Goal: Task Accomplishment & Management: Manage account settings

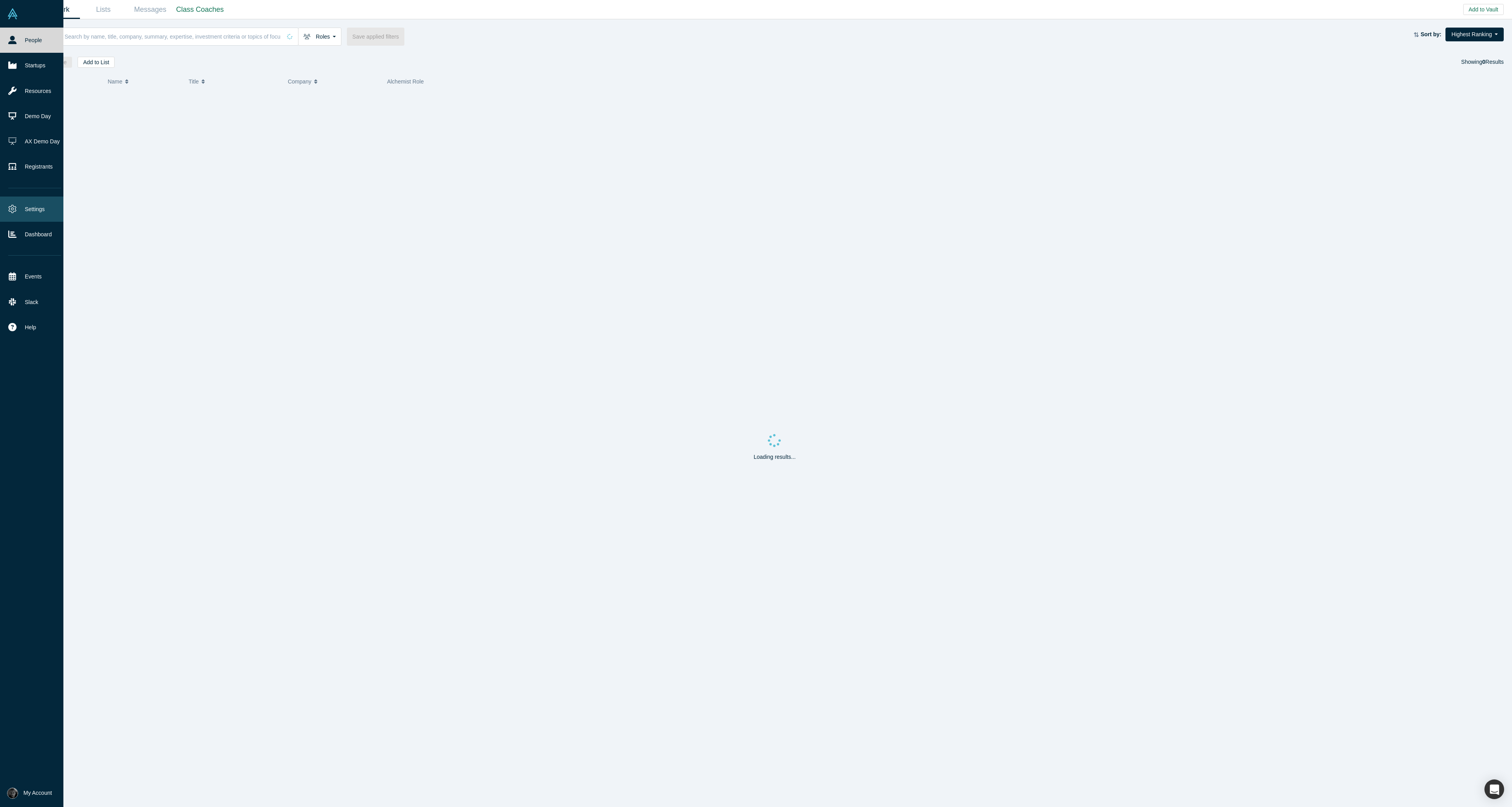
click at [31, 208] on link "Settings" at bounding box center [35, 209] width 69 height 25
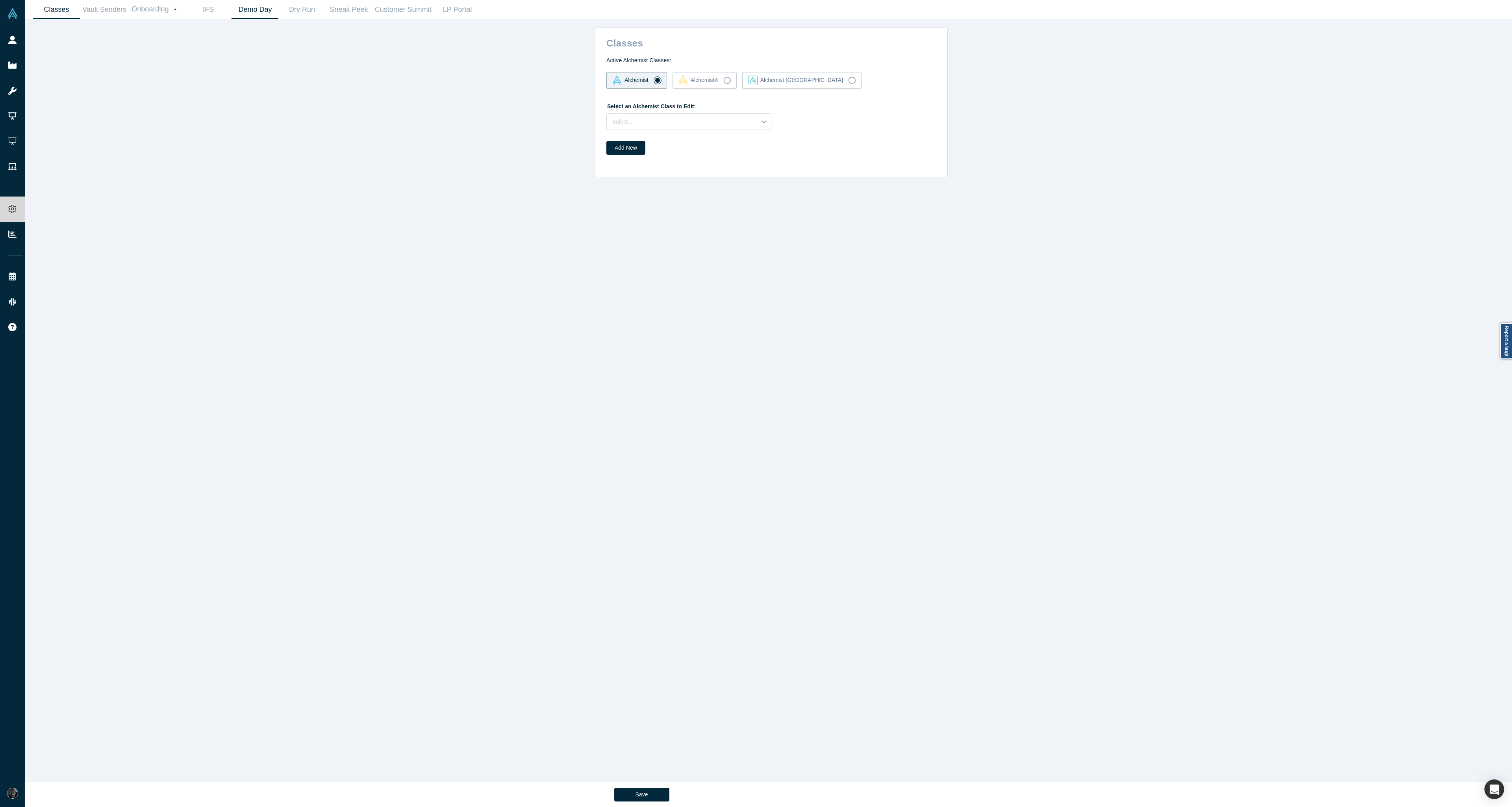
click at [259, 12] on link "Demo Day" at bounding box center [255, 10] width 47 height 19
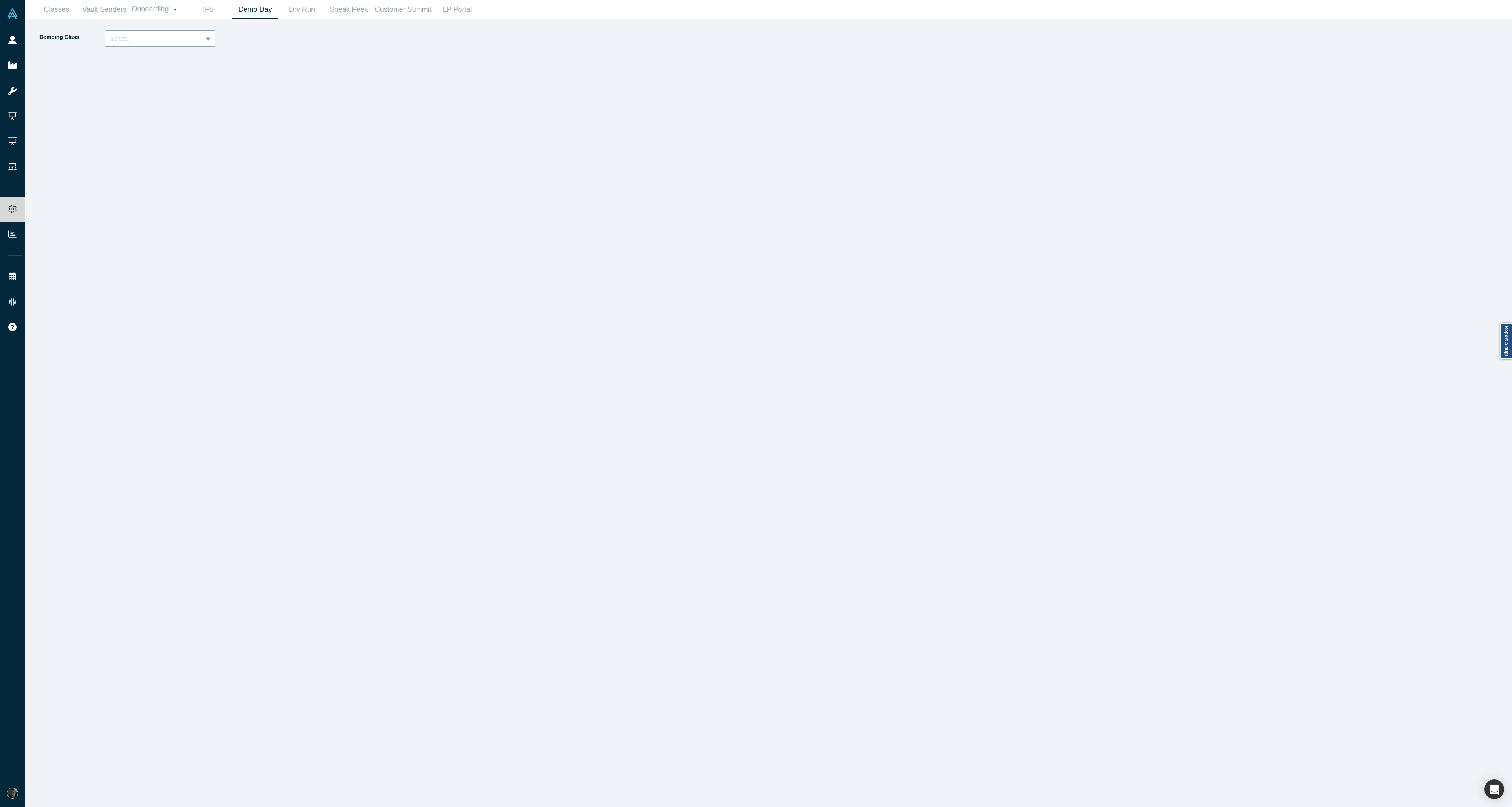
click at [194, 45] on div "Select..." at bounding box center [160, 39] width 111 height 16
click at [191, 83] on div "Alchemist 39" at bounding box center [160, 87] width 111 height 15
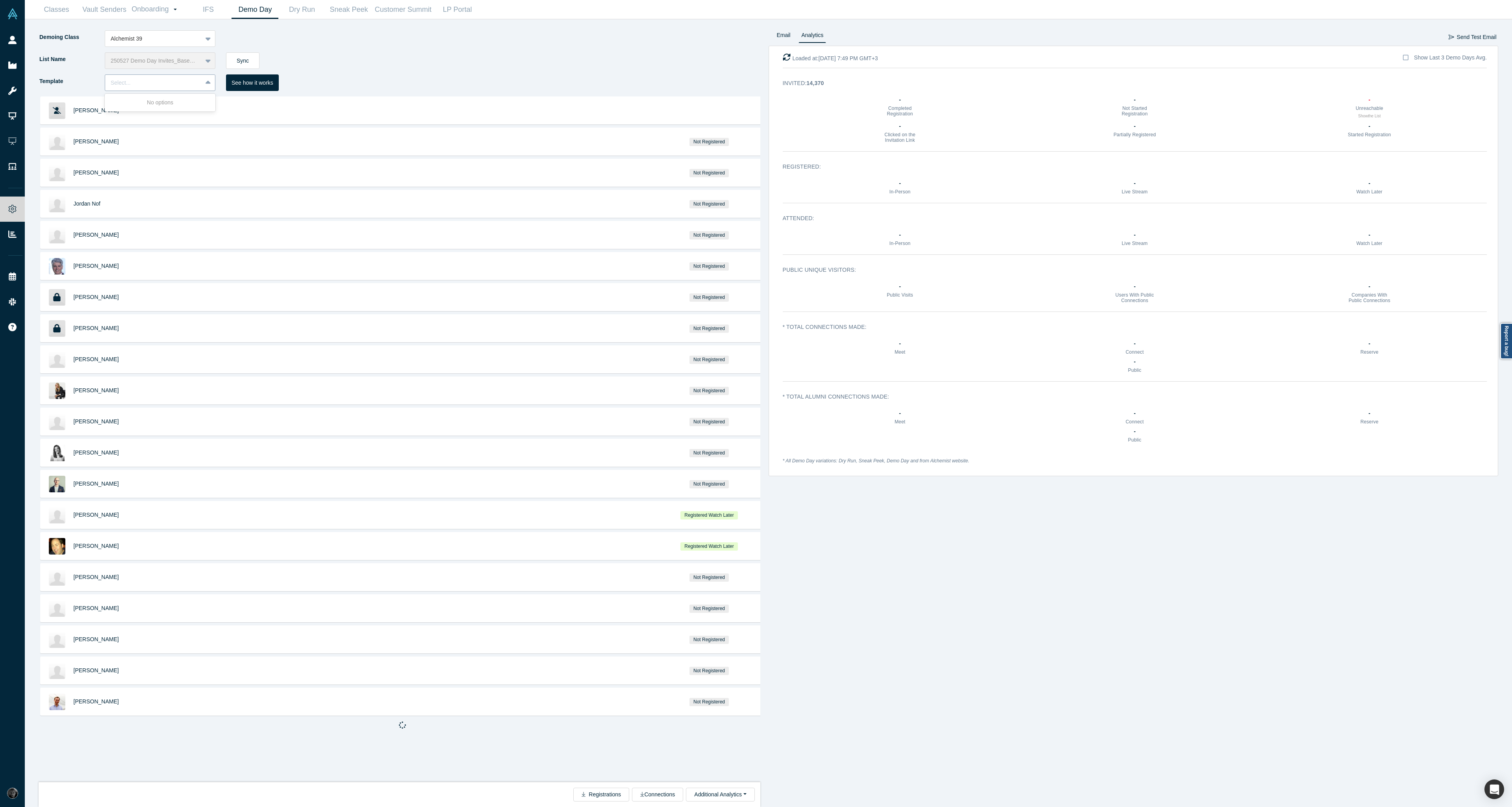
click at [185, 86] on div "Select..." at bounding box center [154, 83] width 86 height 8
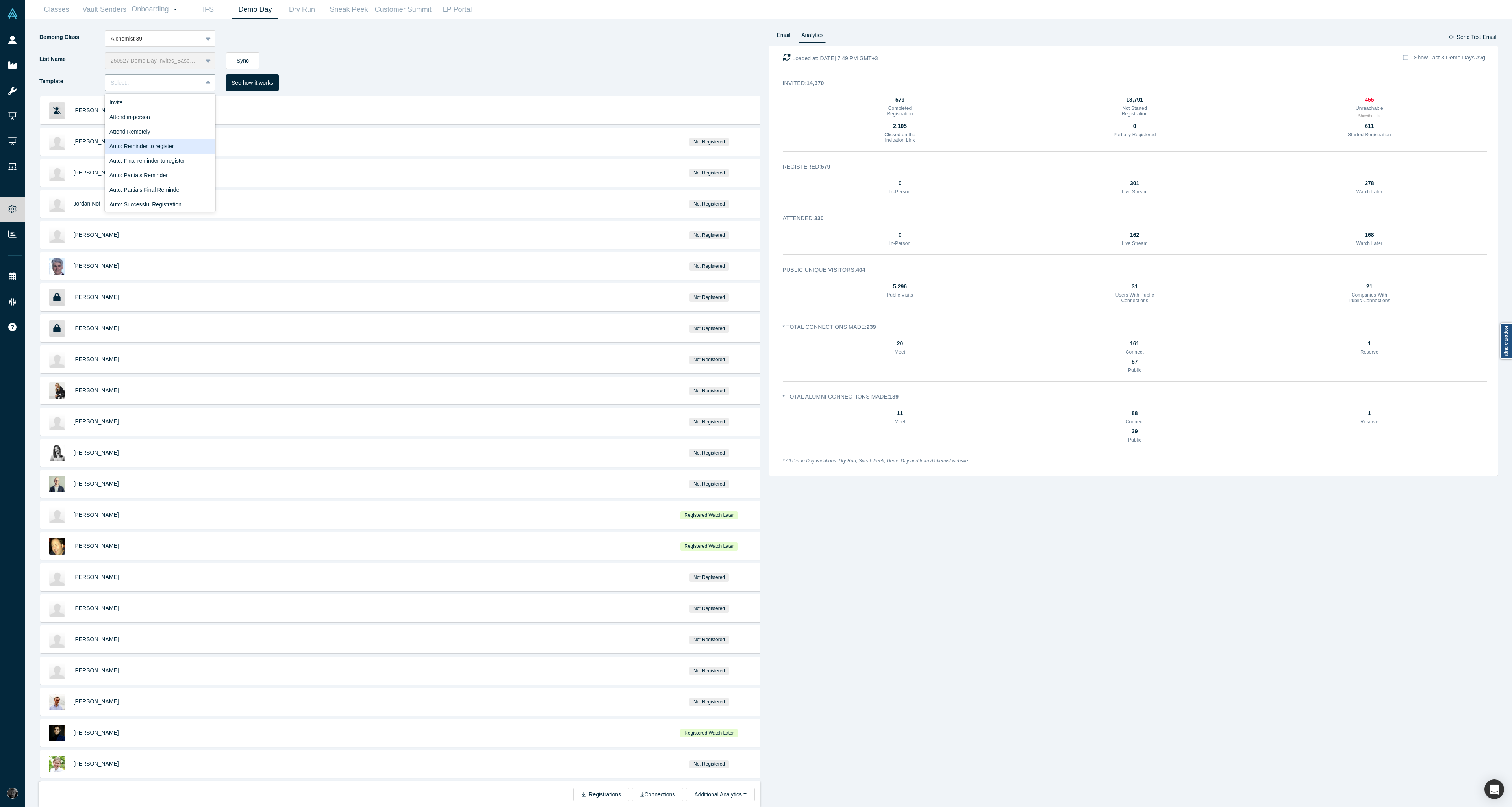
click at [176, 148] on div "Auto: Reminder to register" at bounding box center [160, 146] width 111 height 15
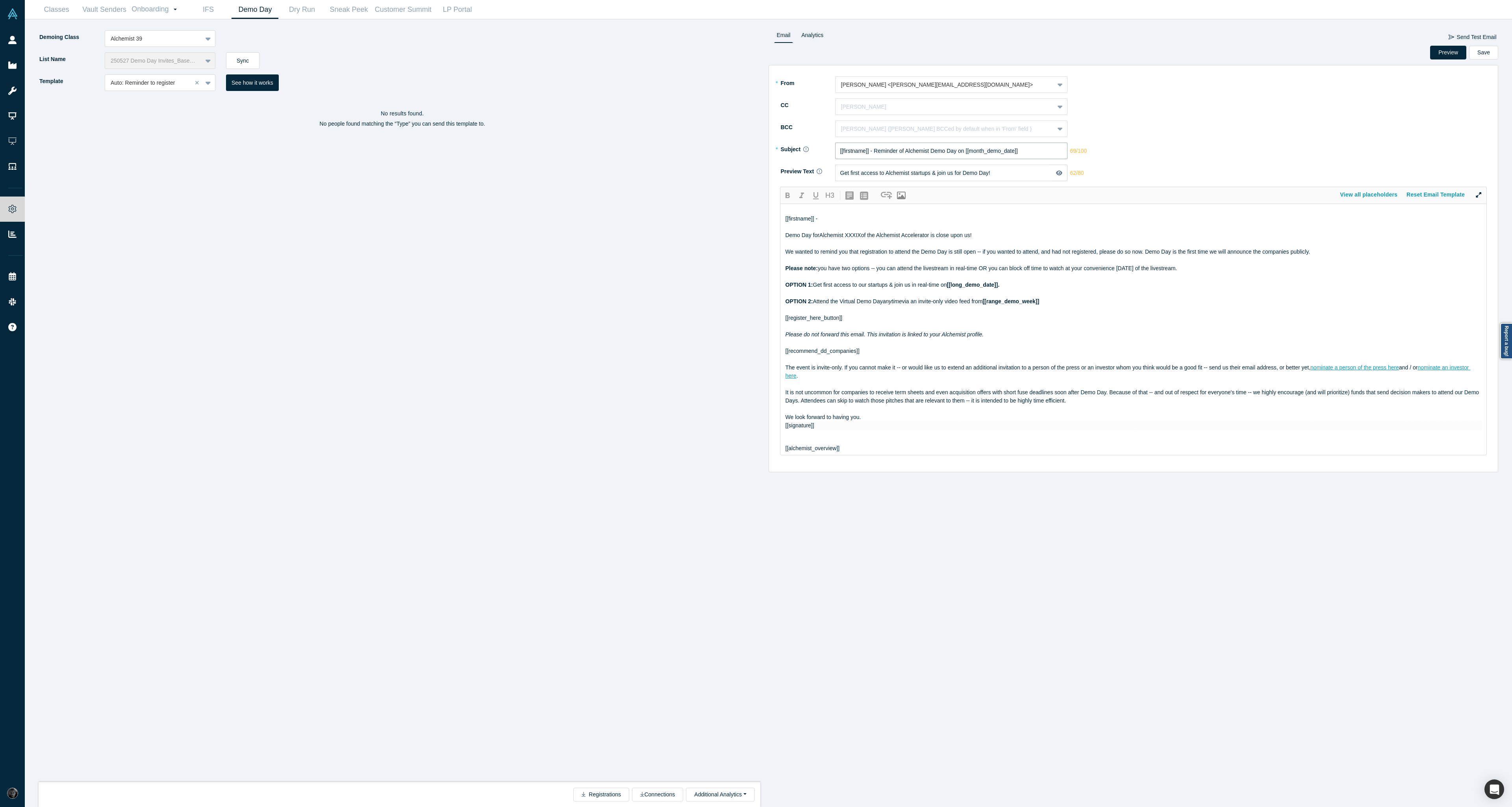
drag, startPoint x: 873, startPoint y: 150, endPoint x: 964, endPoint y: 153, distance: 91.0
click at [964, 153] on input "[[firstname]] - Reminder of Alchemist Demo Day on [[month_demo_date]]" at bounding box center [951, 151] width 232 height 16
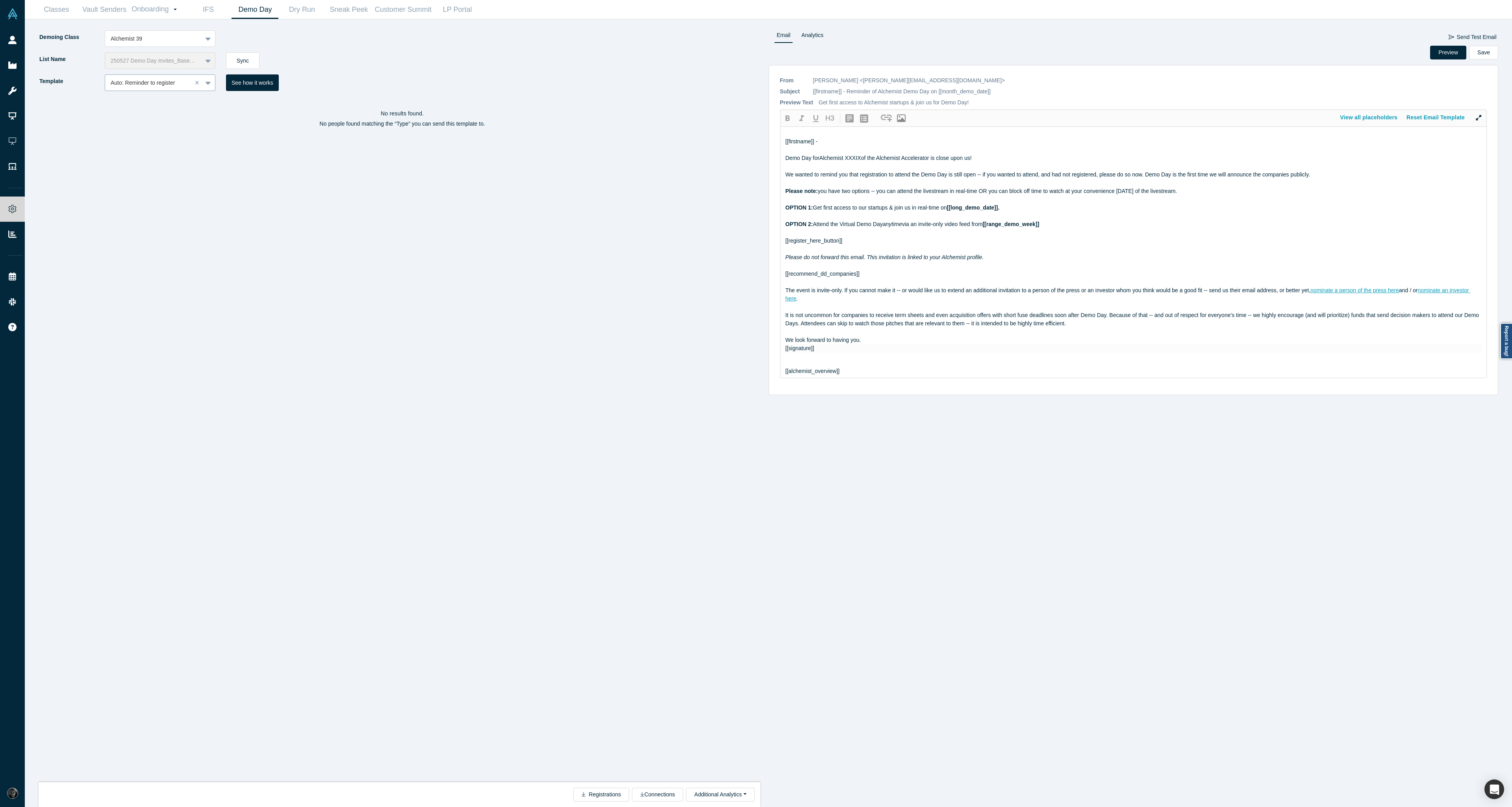
click at [157, 85] on div at bounding box center [148, 83] width 76 height 10
click at [171, 158] on div "Auto: Final reminder to register" at bounding box center [160, 161] width 111 height 15
